Goal: Purchase product/service

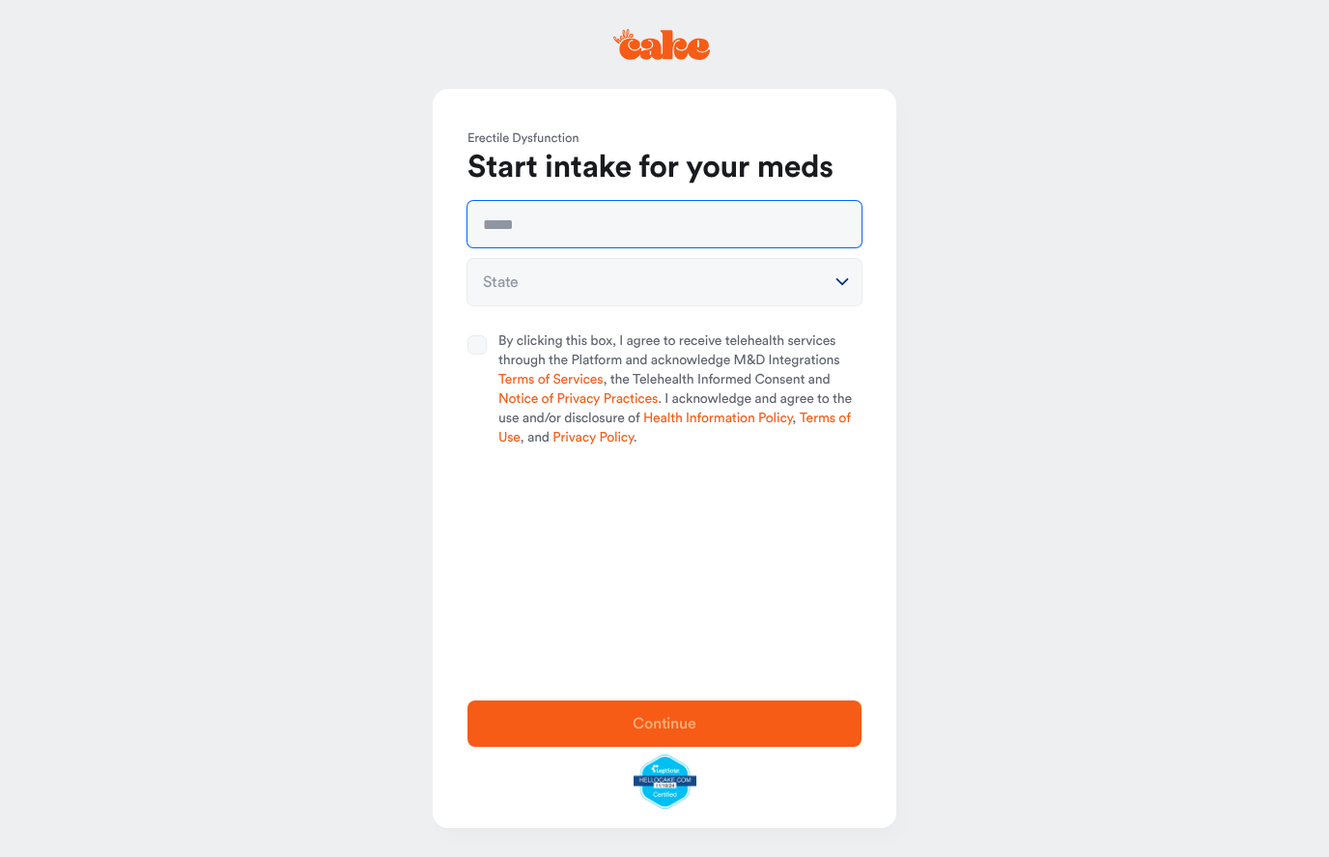
click at [713, 213] on input "text" at bounding box center [664, 224] width 394 height 46
type input "**********"
click at [518, 283] on button "State" at bounding box center [664, 282] width 394 height 46
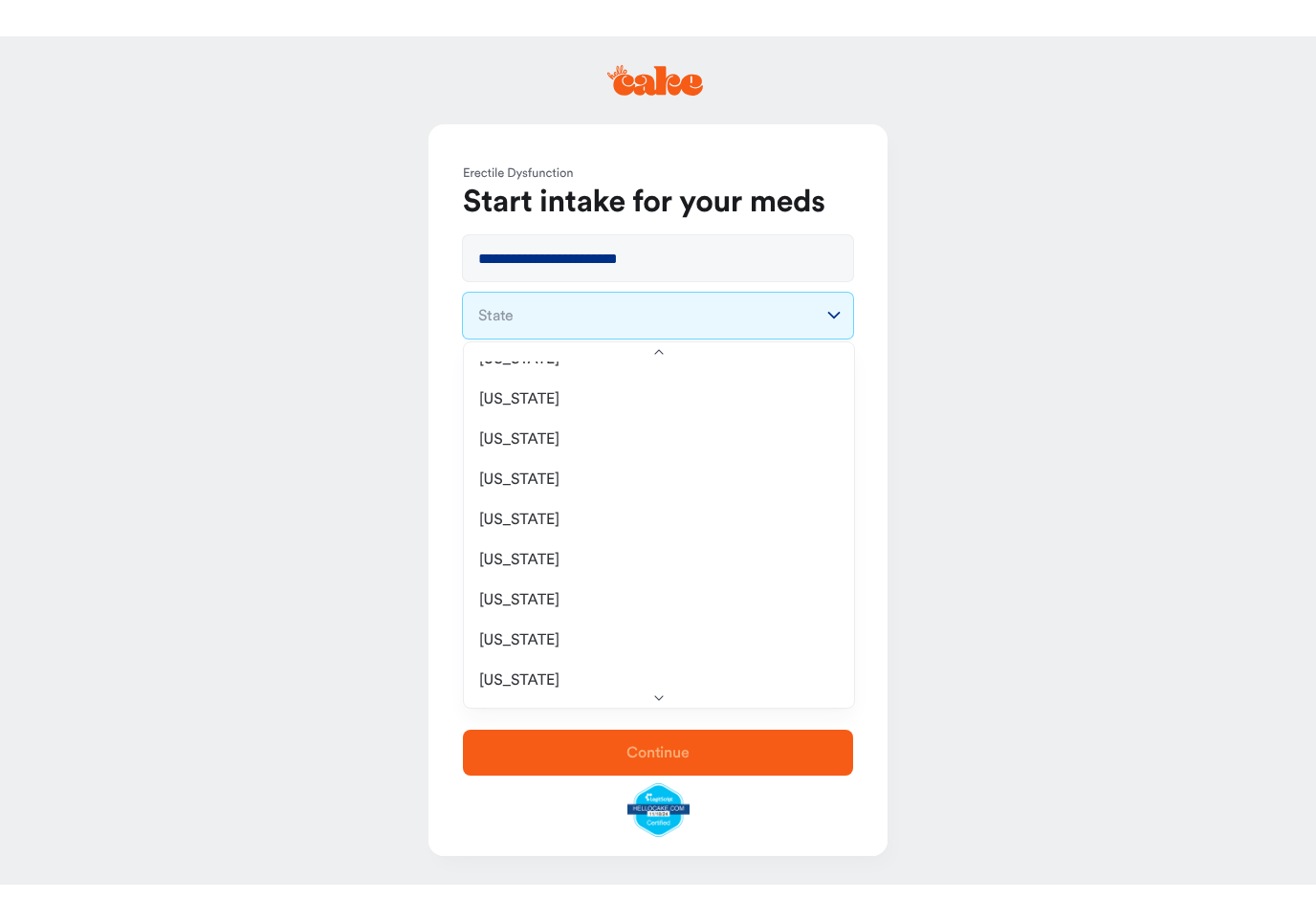
scroll to position [191, 0]
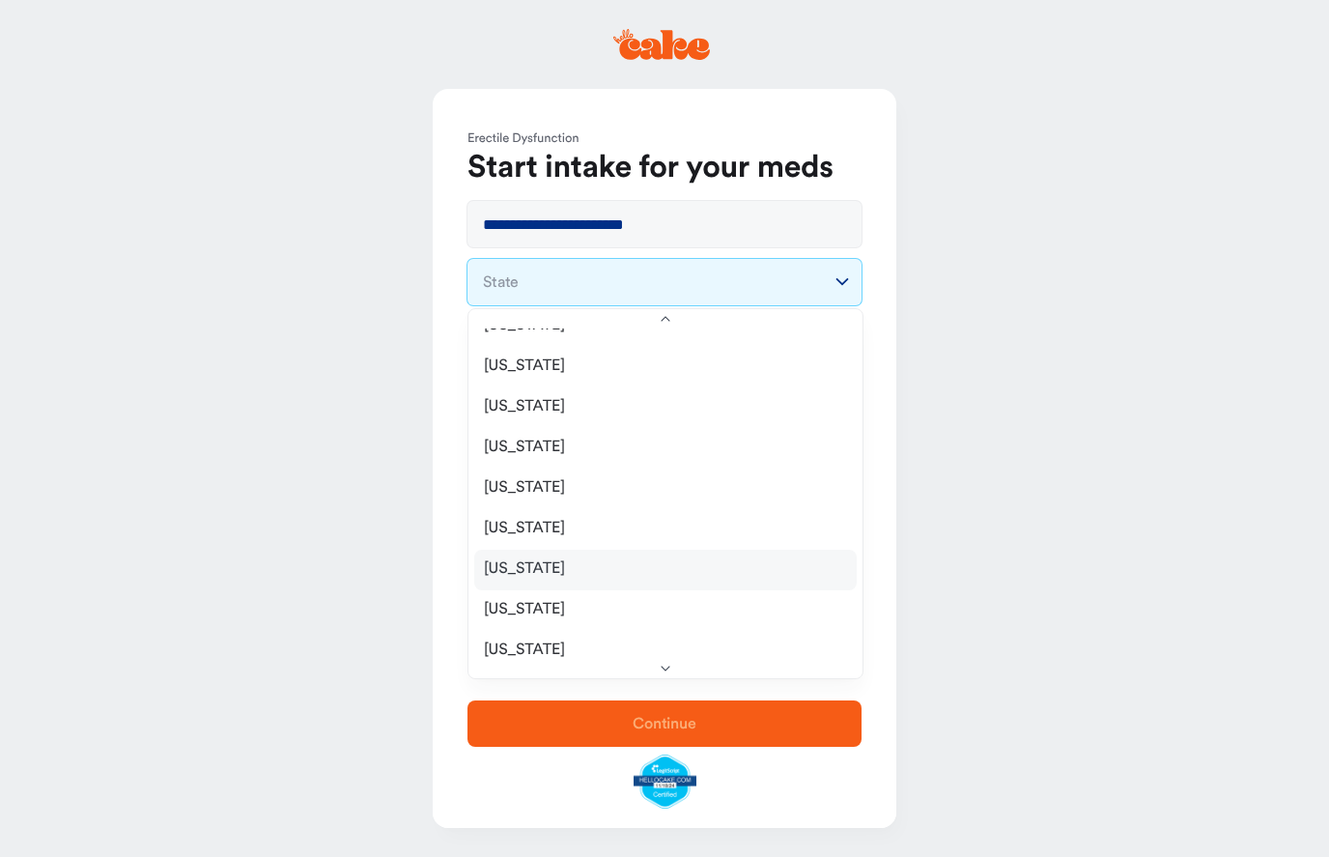
click at [498, 573] on span "[US_STATE]" at bounding box center [524, 568] width 81 height 19
select select "**"
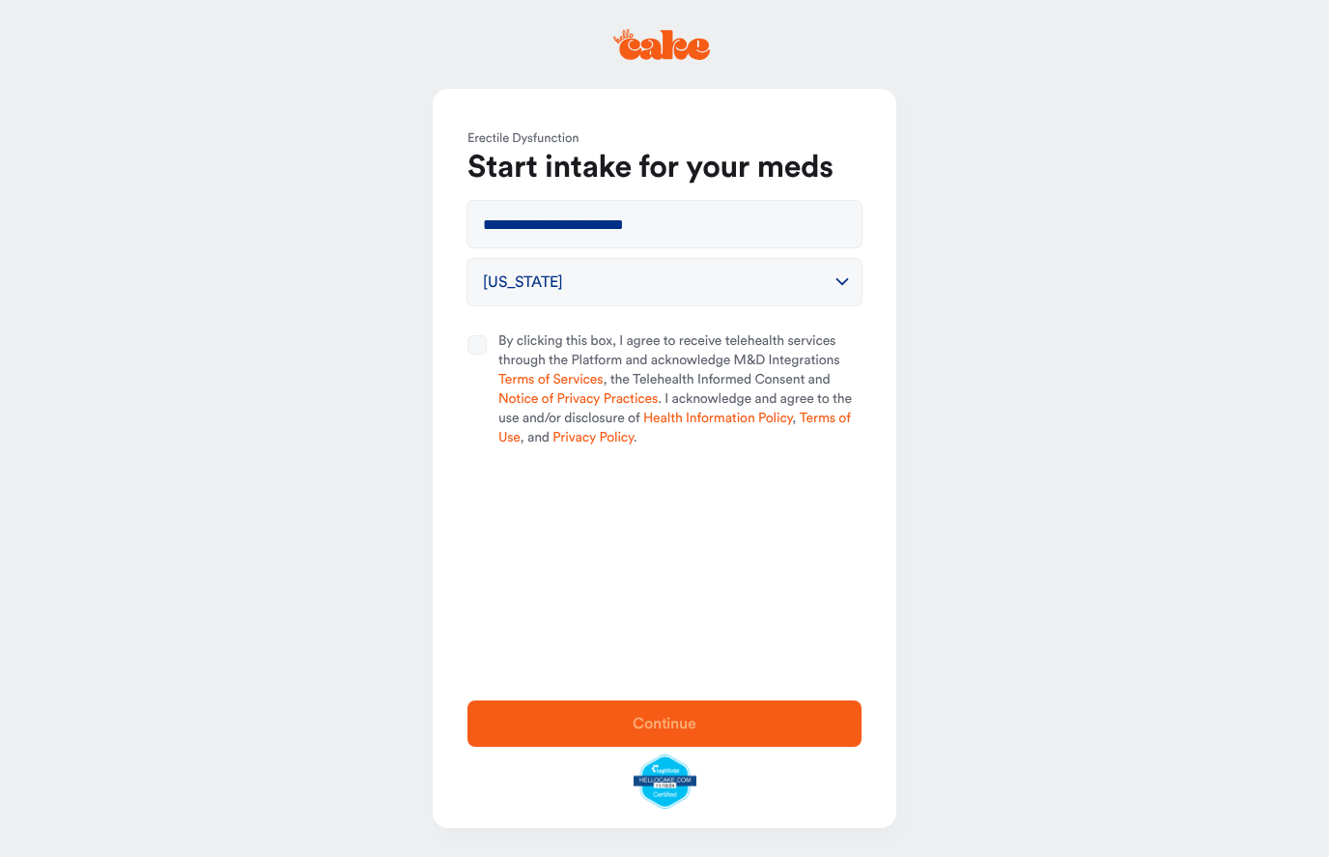
click at [468, 352] on button "By clicking this box, I agree to receive telehealth services through the Platfo…" at bounding box center [476, 344] width 19 height 19
click at [528, 737] on button "Continue" at bounding box center [664, 723] width 394 height 46
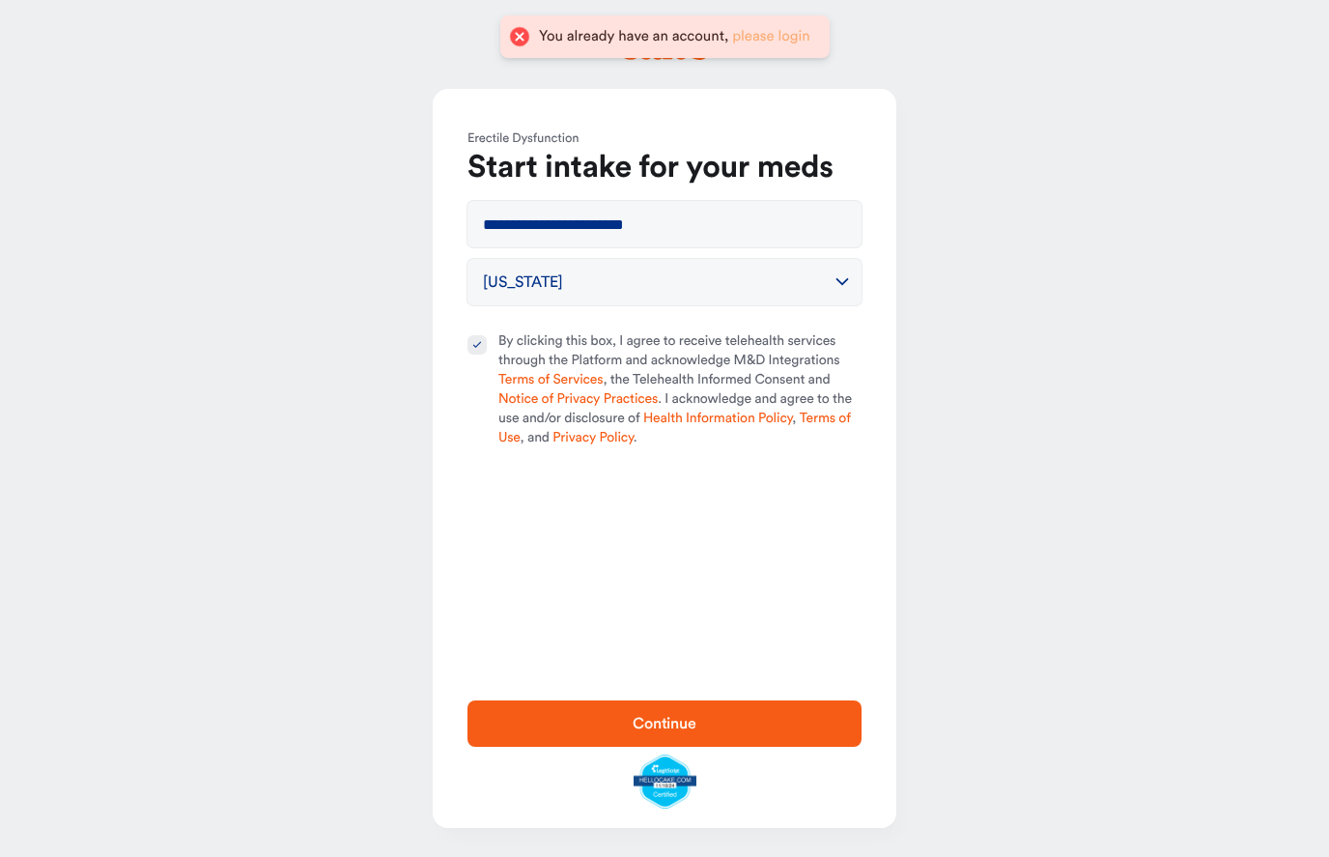
click at [779, 42] on link "please login" at bounding box center [771, 36] width 78 height 14
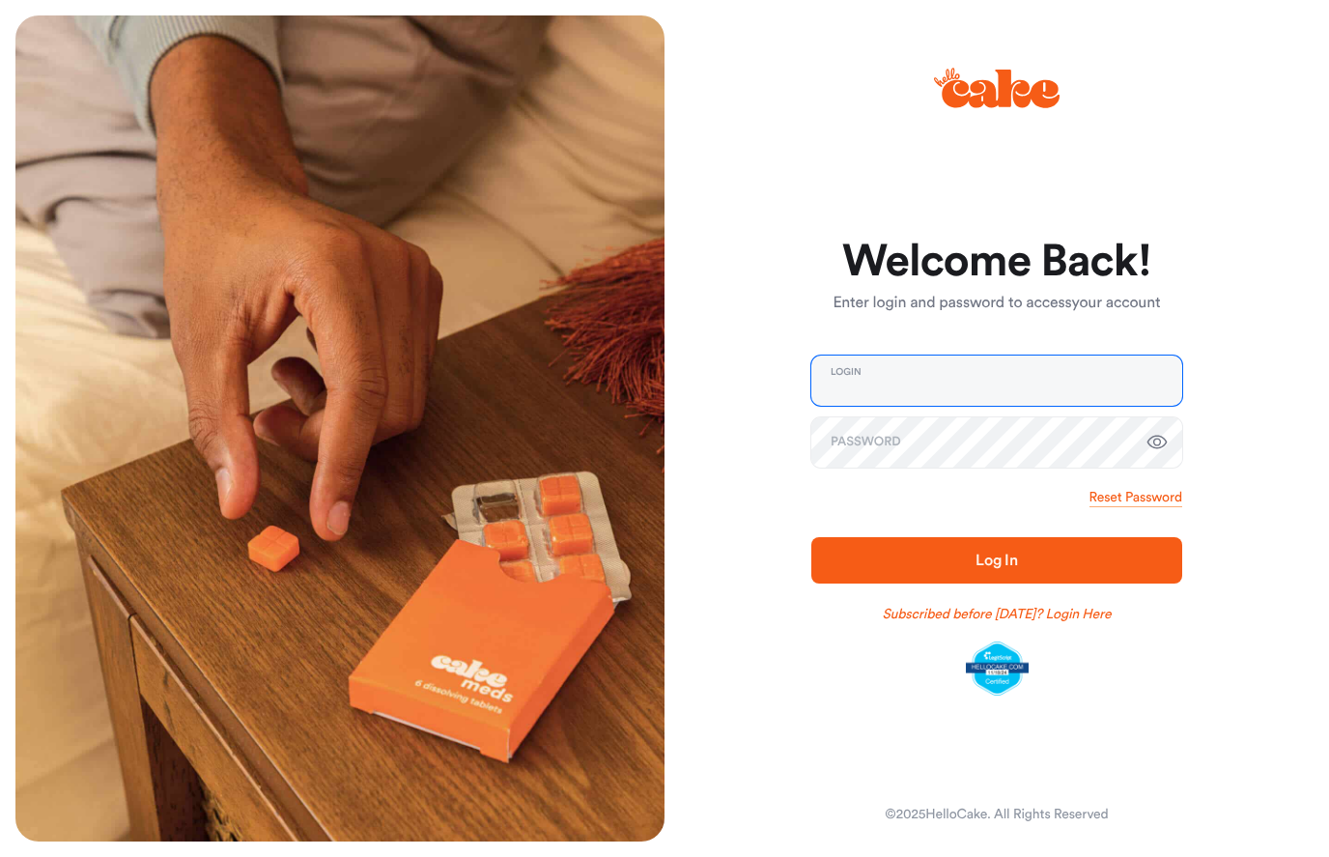
click at [992, 355] on input "email" at bounding box center [996, 380] width 371 height 50
type input "**********"
click at [1103, 550] on span "Log In" at bounding box center [996, 560] width 309 height 23
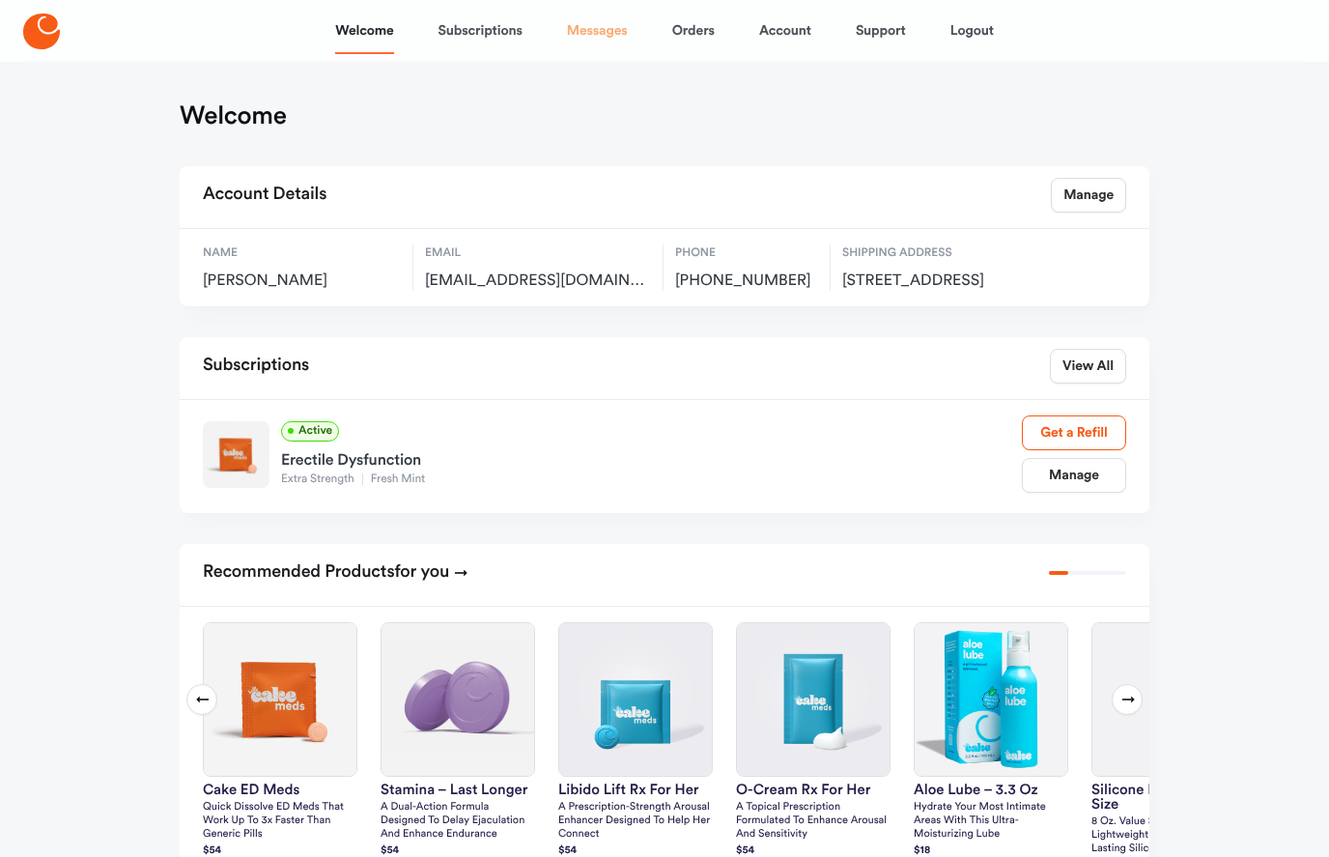
click at [587, 41] on link "Messages" at bounding box center [597, 31] width 61 height 46
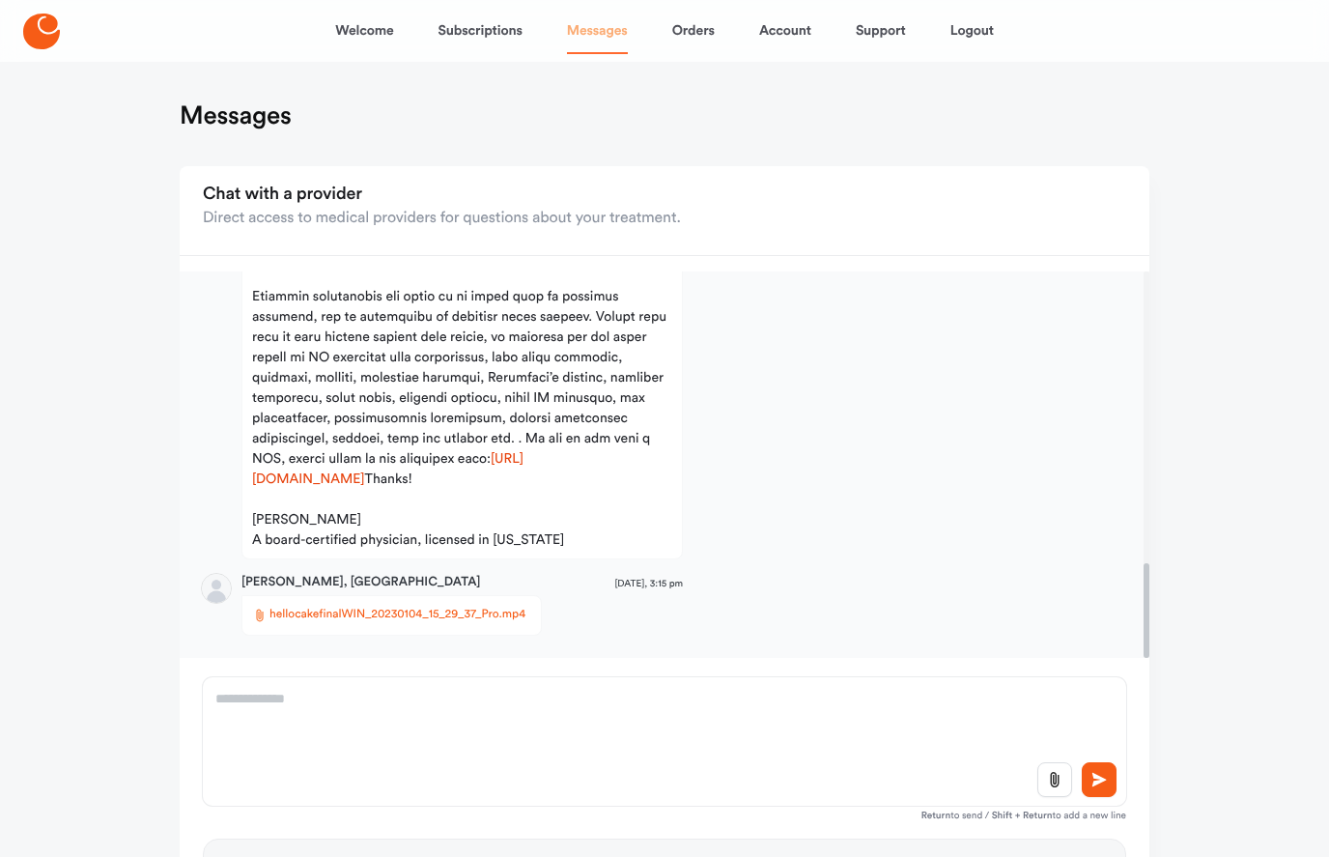
scroll to position [1191, 0]
click at [701, 27] on link "Orders" at bounding box center [693, 31] width 42 height 46
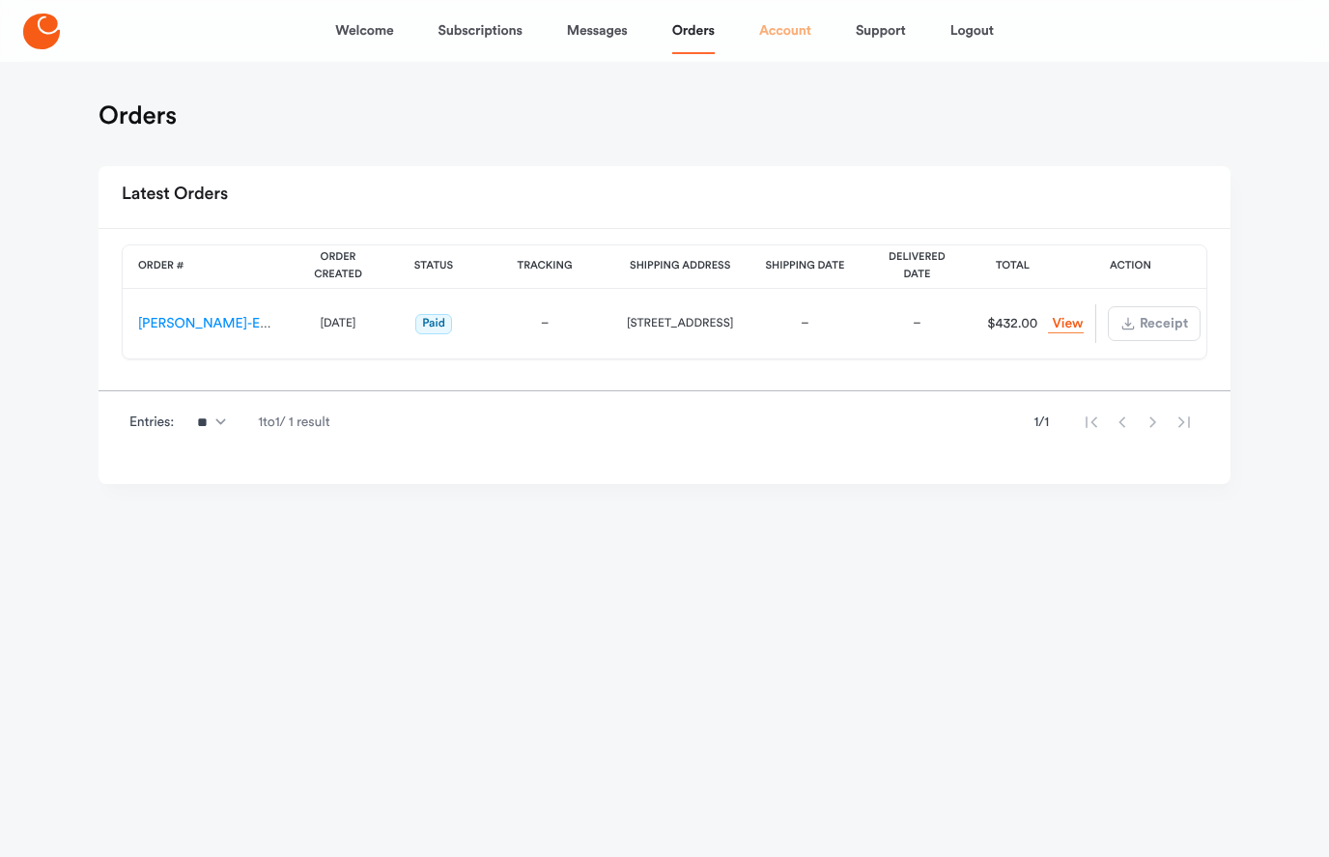
click at [786, 40] on link "Account" at bounding box center [785, 31] width 52 height 46
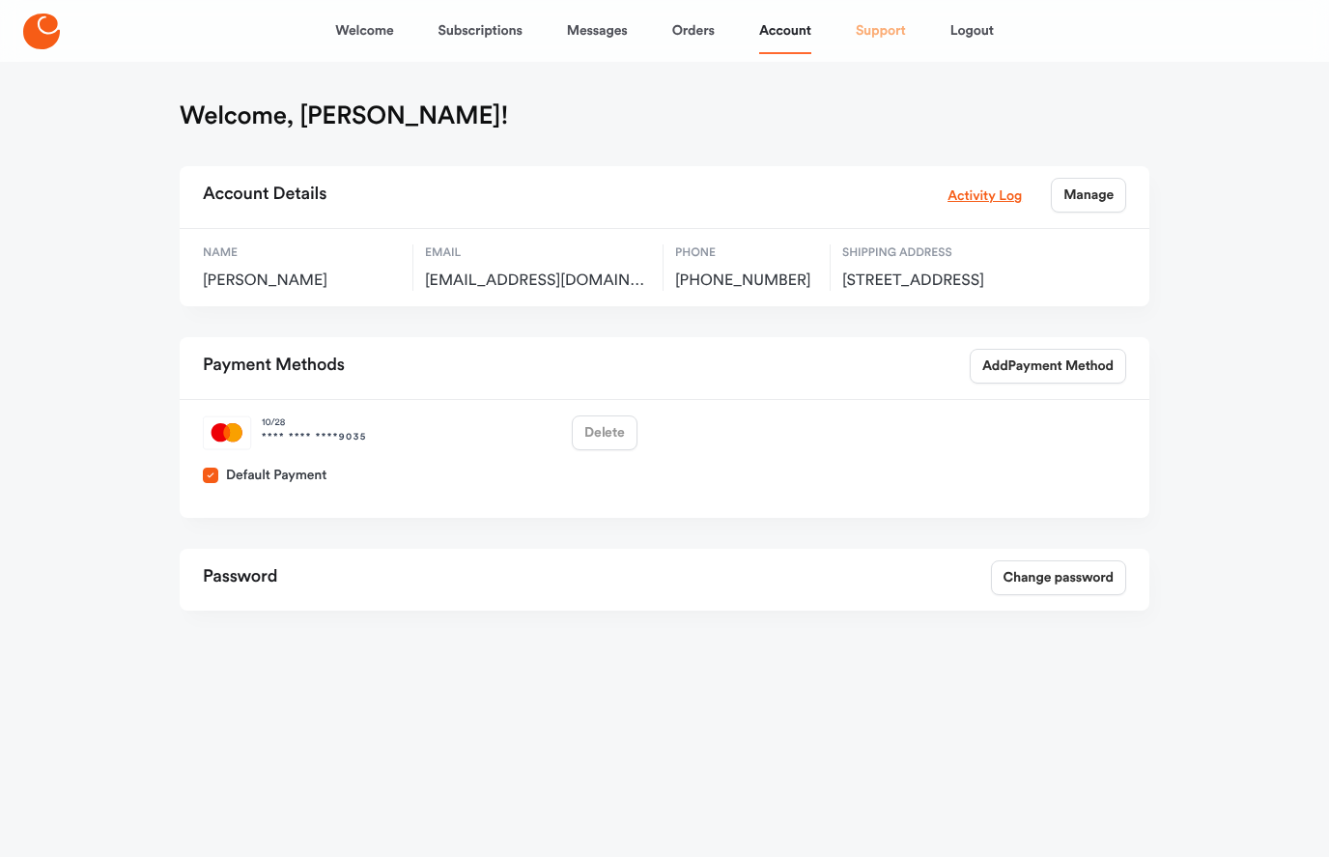
click at [884, 28] on link "Support" at bounding box center [881, 31] width 50 height 46
